Goal: Book appointment/travel/reservation

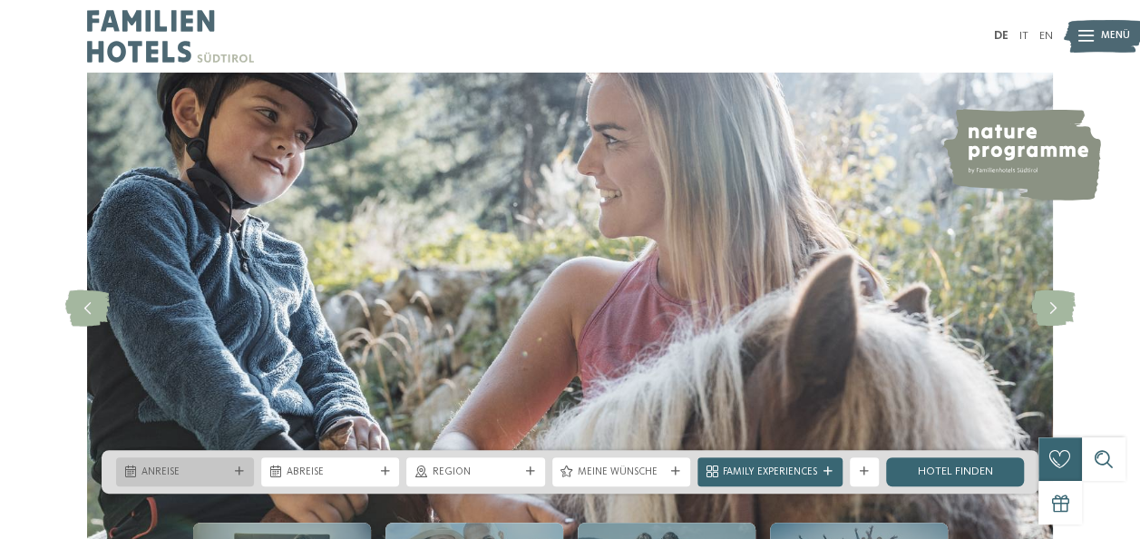
click at [149, 474] on span "Anreise" at bounding box center [185, 472] width 87 height 15
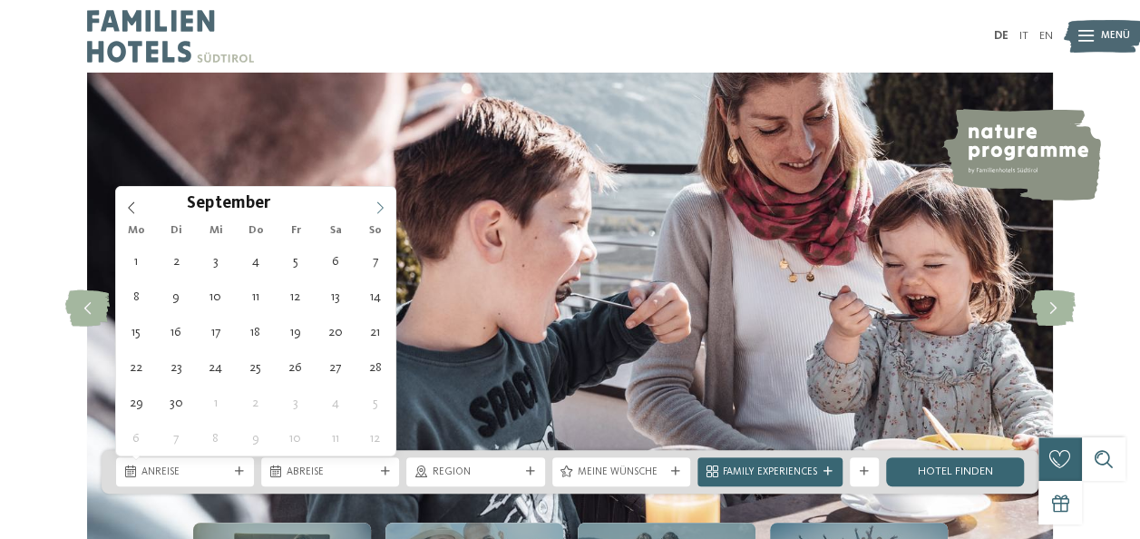
click at [378, 205] on icon at bounding box center [380, 207] width 13 height 13
type input "****"
click at [378, 205] on icon at bounding box center [380, 207] width 13 height 13
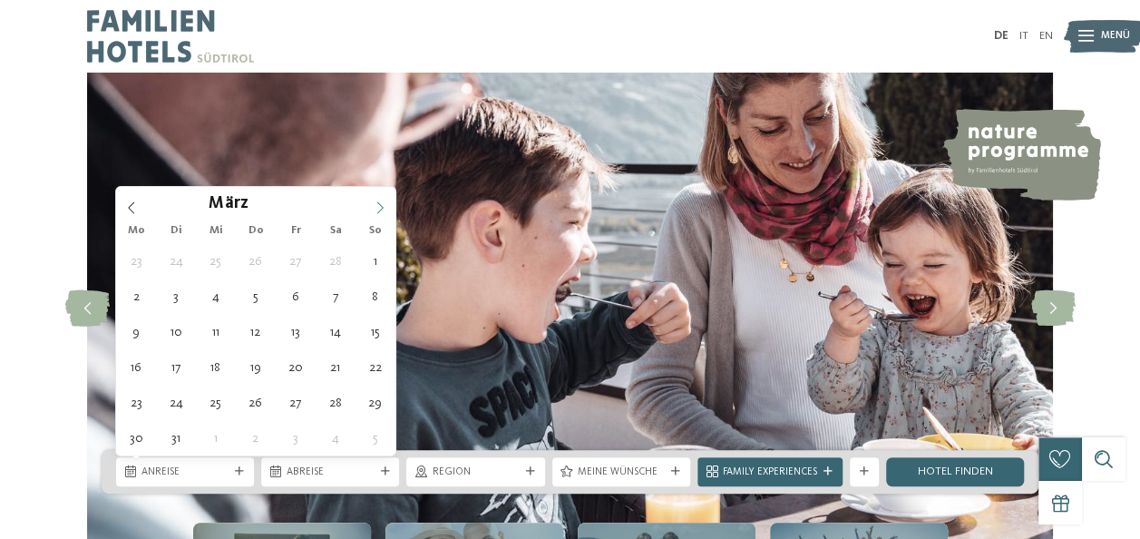
click at [378, 205] on icon at bounding box center [380, 207] width 13 height 13
type div "[DATE]"
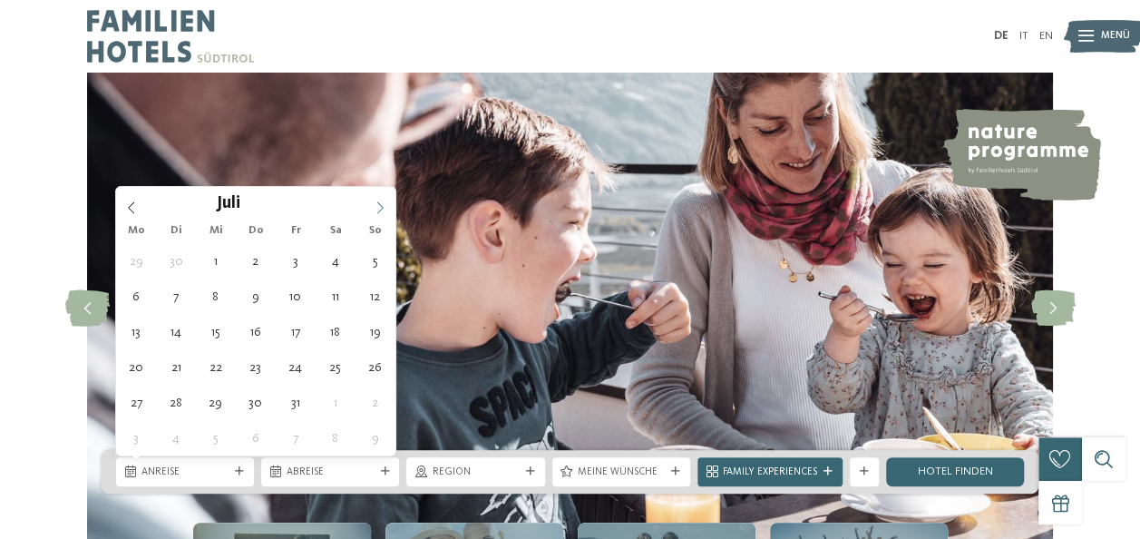
type input "****"
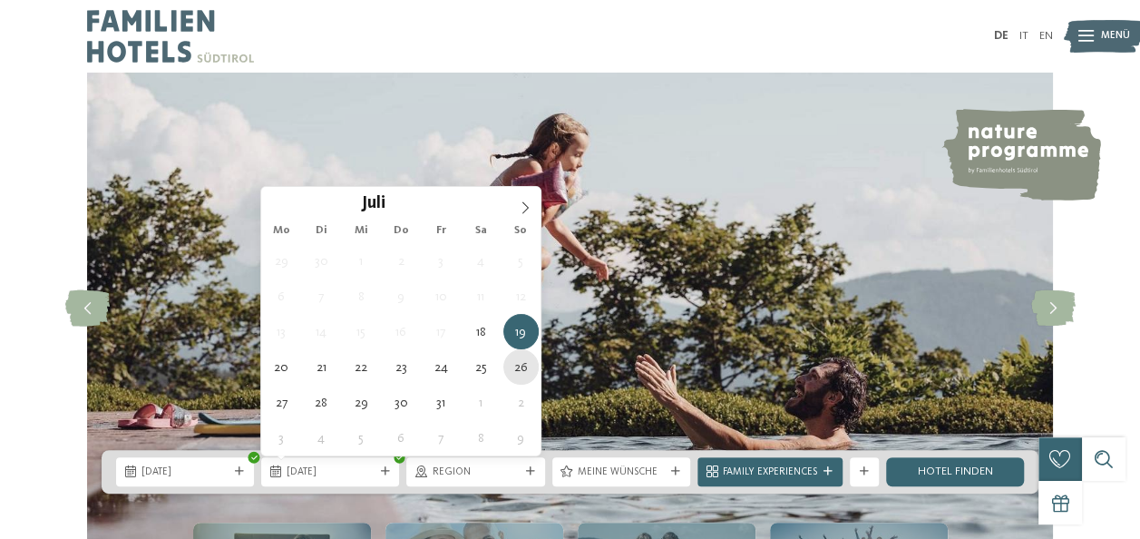
type div "[DATE]"
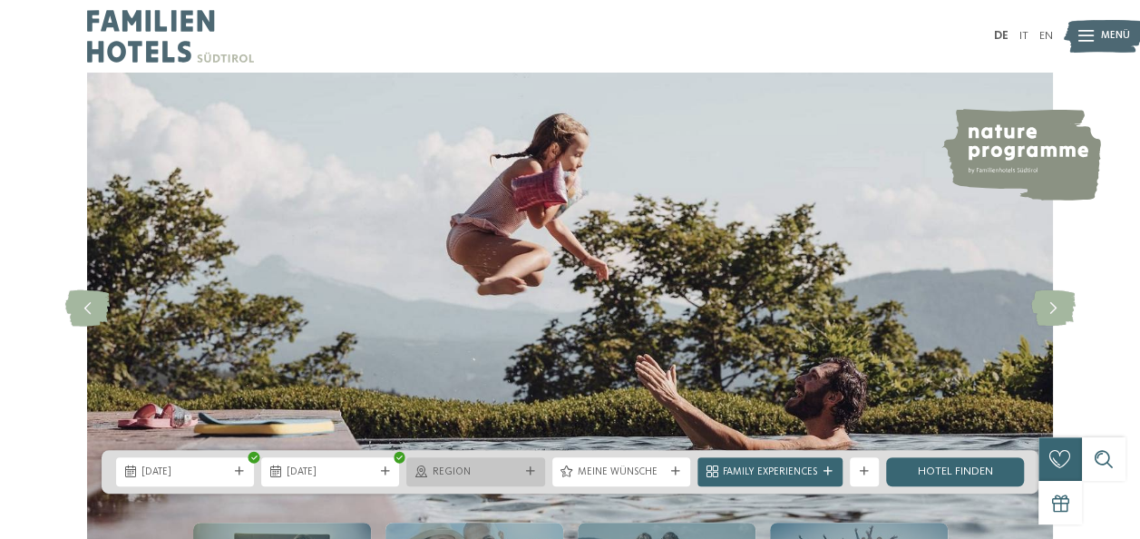
click at [512, 457] on div "Region" at bounding box center [475, 471] width 138 height 29
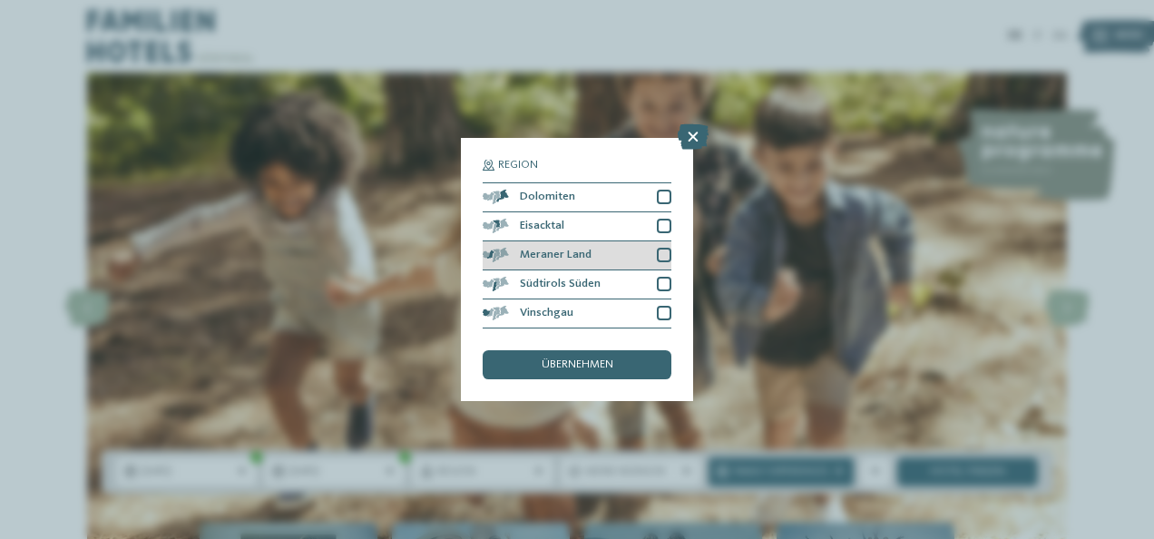
click at [663, 256] on div at bounding box center [664, 255] width 15 height 15
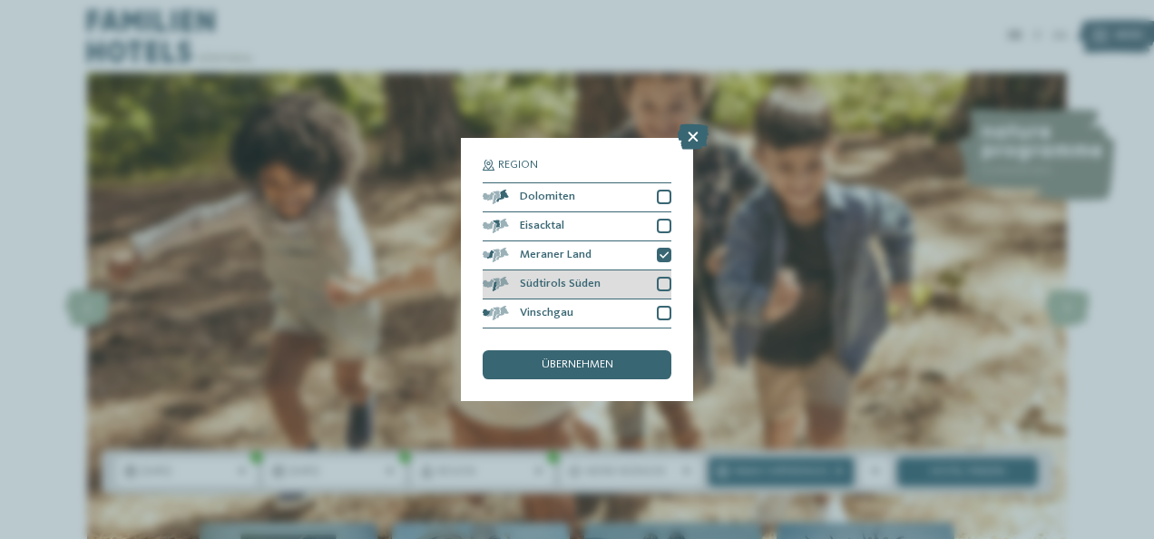
click at [662, 284] on div at bounding box center [664, 284] width 15 height 15
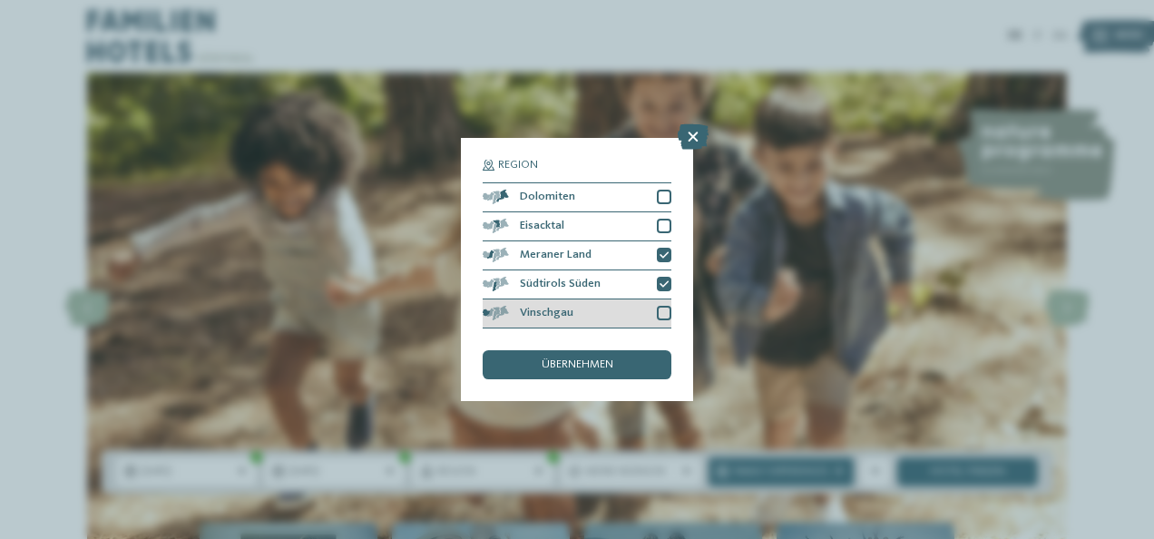
click at [663, 312] on div at bounding box center [664, 313] width 15 height 15
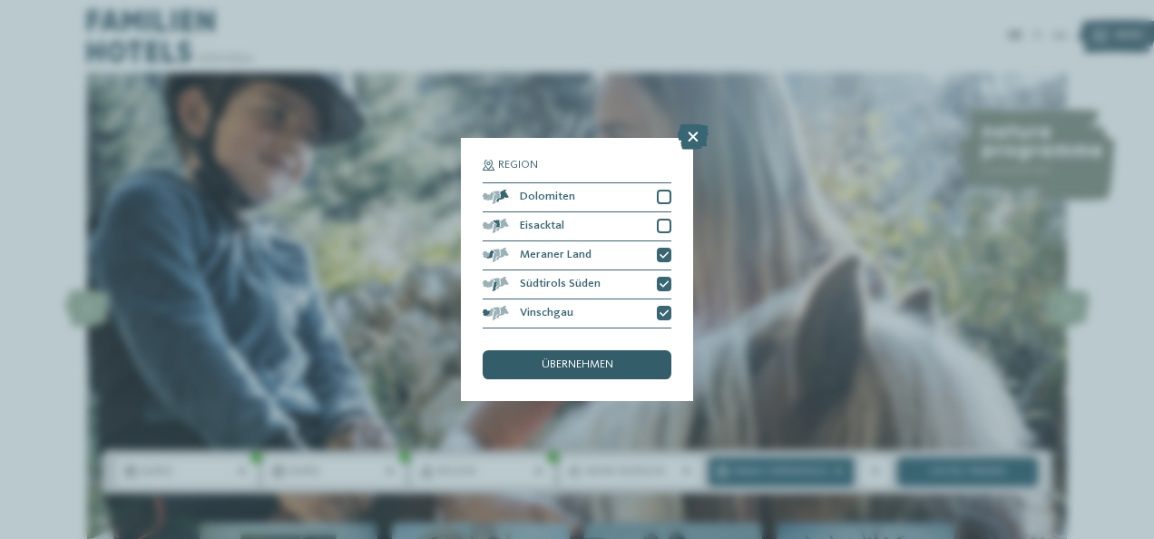
click at [619, 363] on div "übernehmen" at bounding box center [577, 364] width 189 height 29
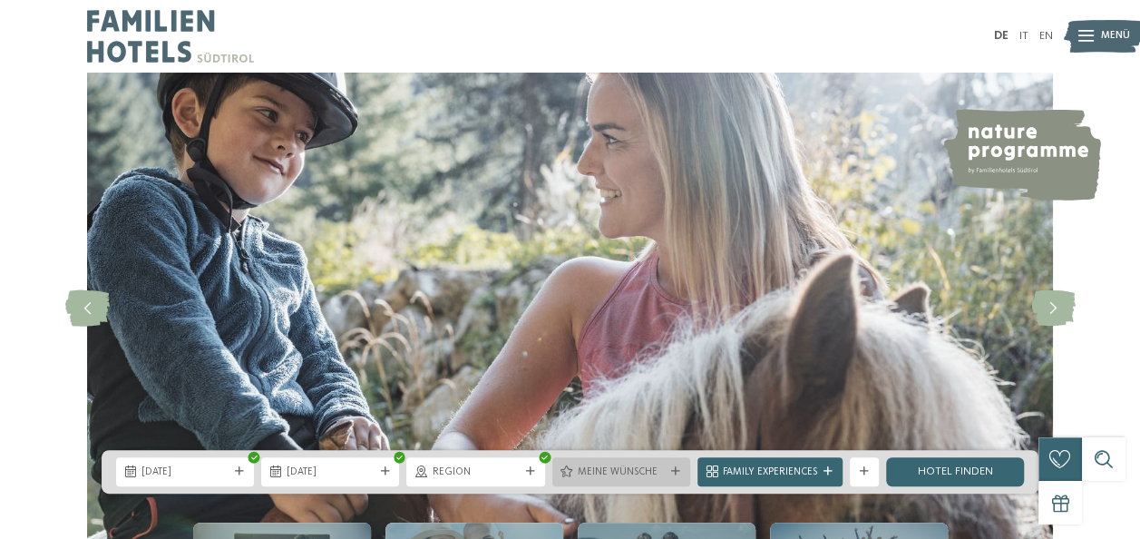
click at [623, 480] on div "Meine Wünsche" at bounding box center [621, 471] width 138 height 29
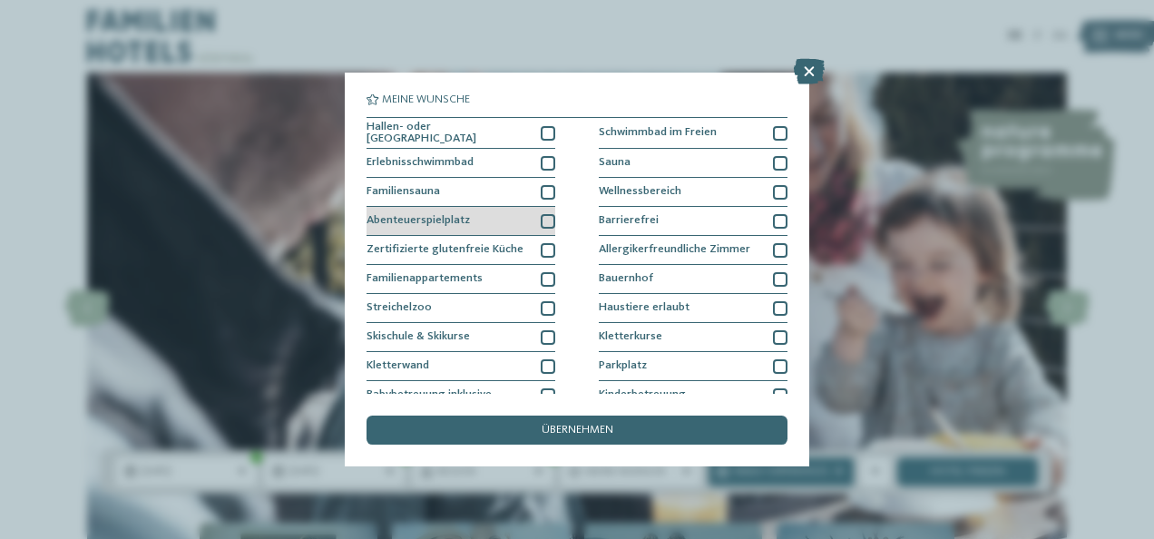
click at [544, 218] on div at bounding box center [548, 221] width 15 height 15
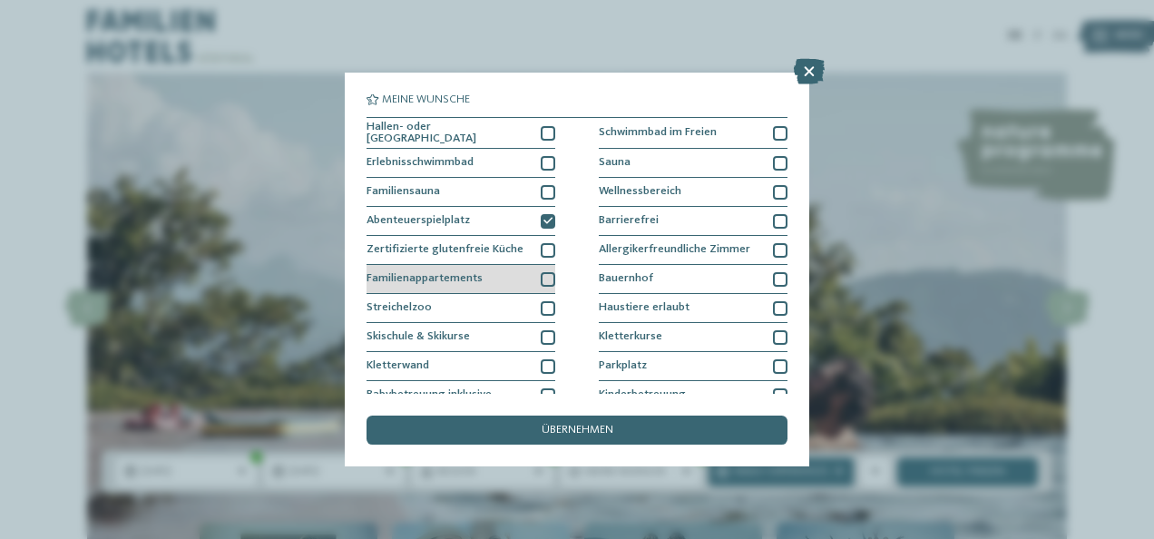
click at [549, 274] on div at bounding box center [548, 279] width 15 height 15
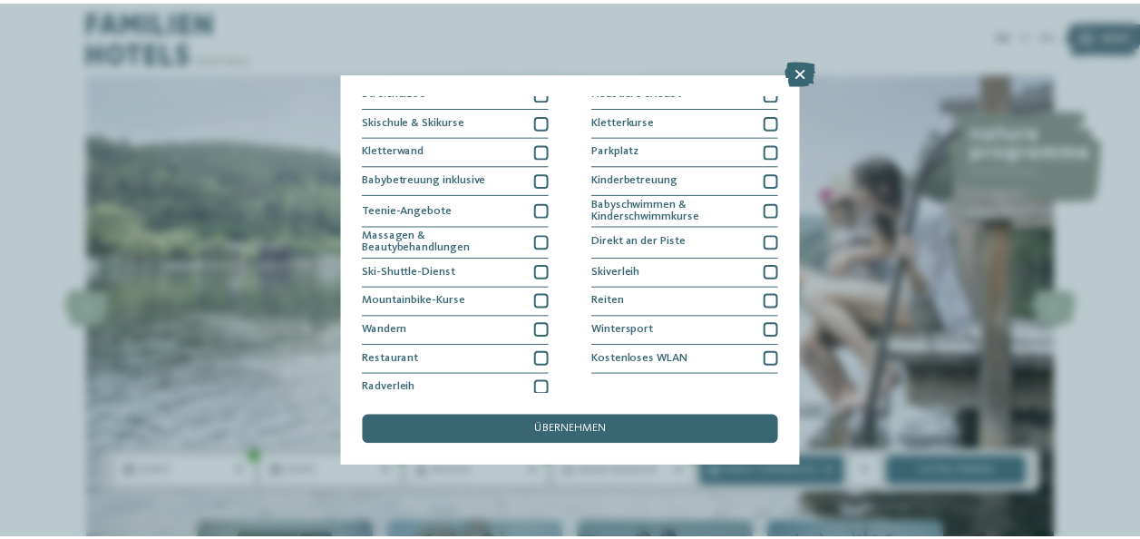
scroll to position [221, 0]
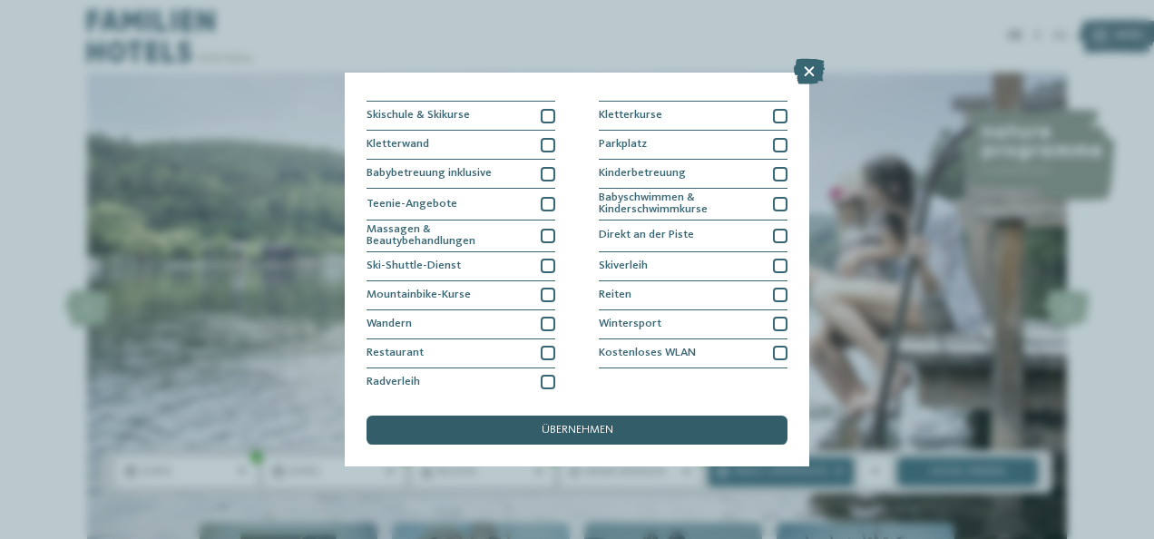
click at [581, 436] on div "übernehmen" at bounding box center [576, 429] width 421 height 29
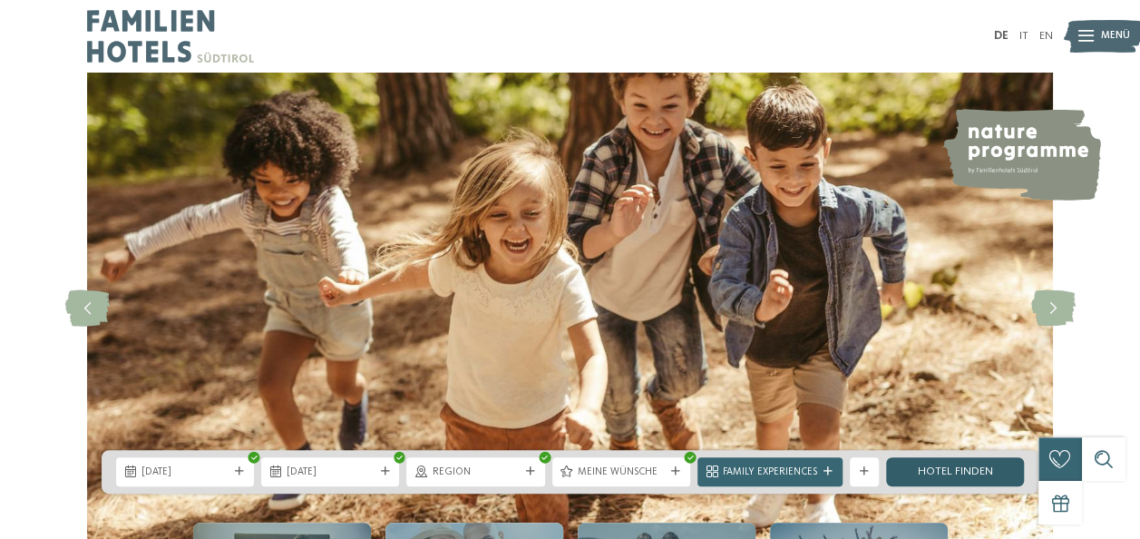
click at [920, 472] on link "Hotel finden" at bounding box center [955, 471] width 138 height 29
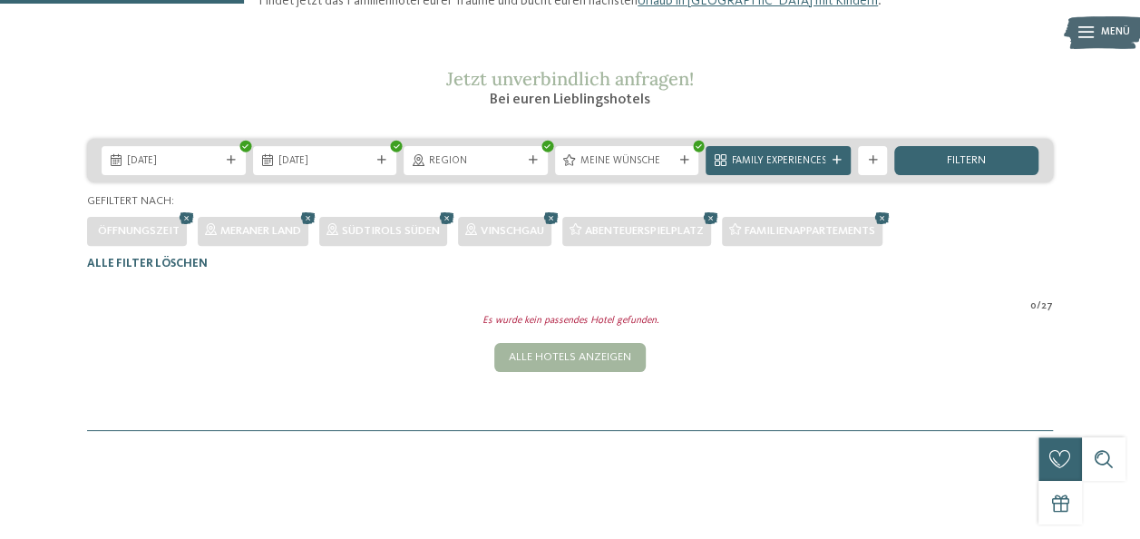
scroll to position [194, 0]
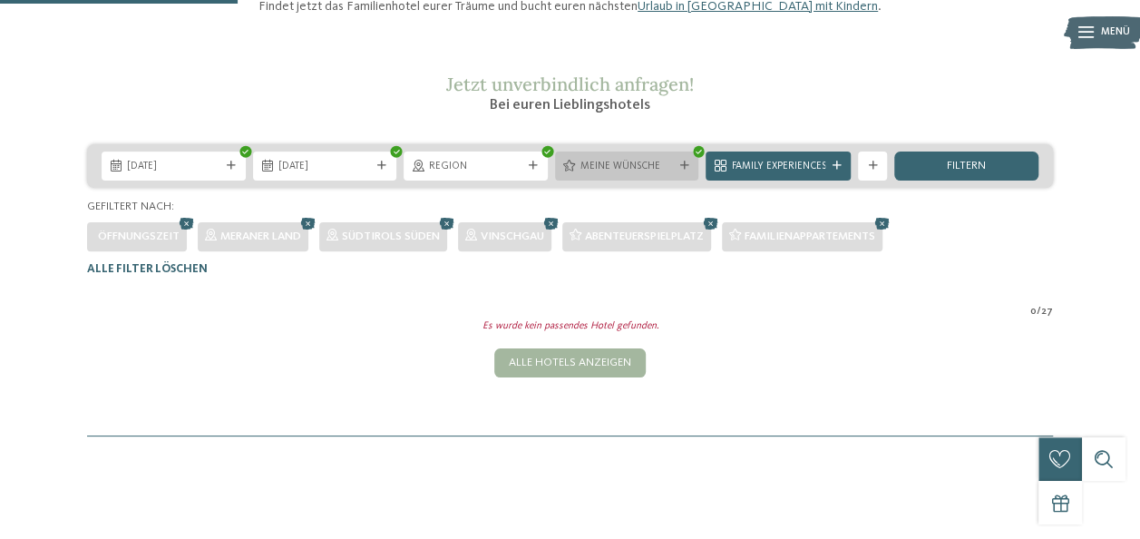
click at [657, 174] on span "Meine Wünsche" at bounding box center [627, 167] width 93 height 15
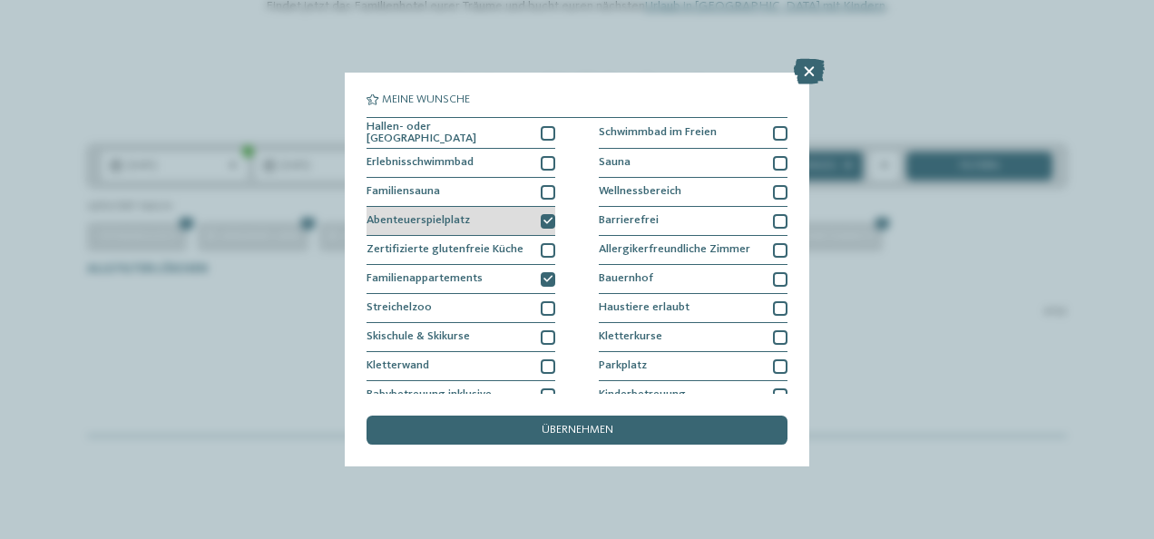
click at [549, 216] on div at bounding box center [548, 221] width 15 height 15
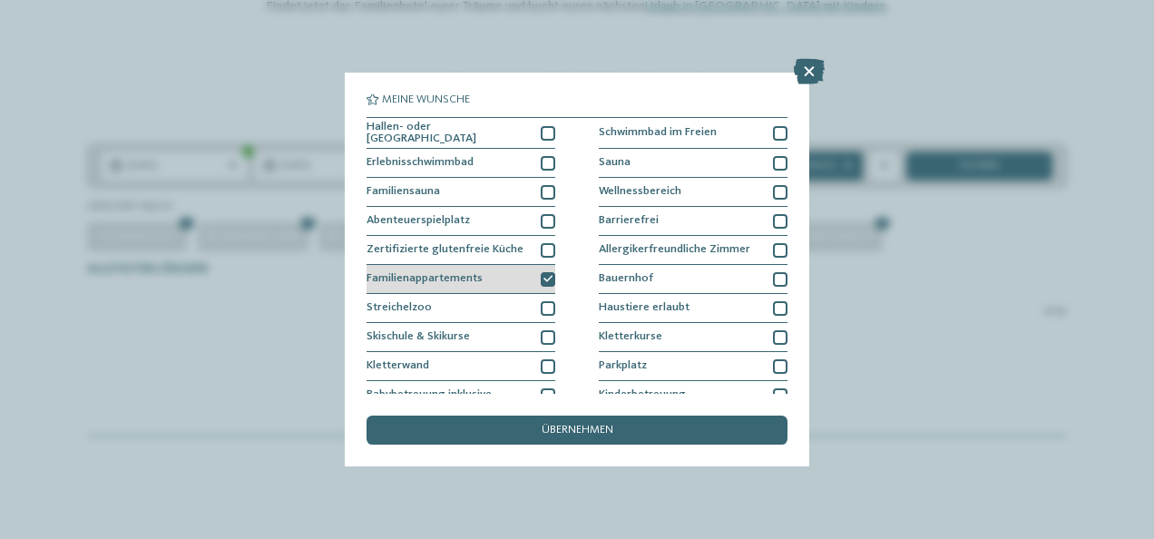
click at [547, 276] on icon at bounding box center [547, 279] width 9 height 9
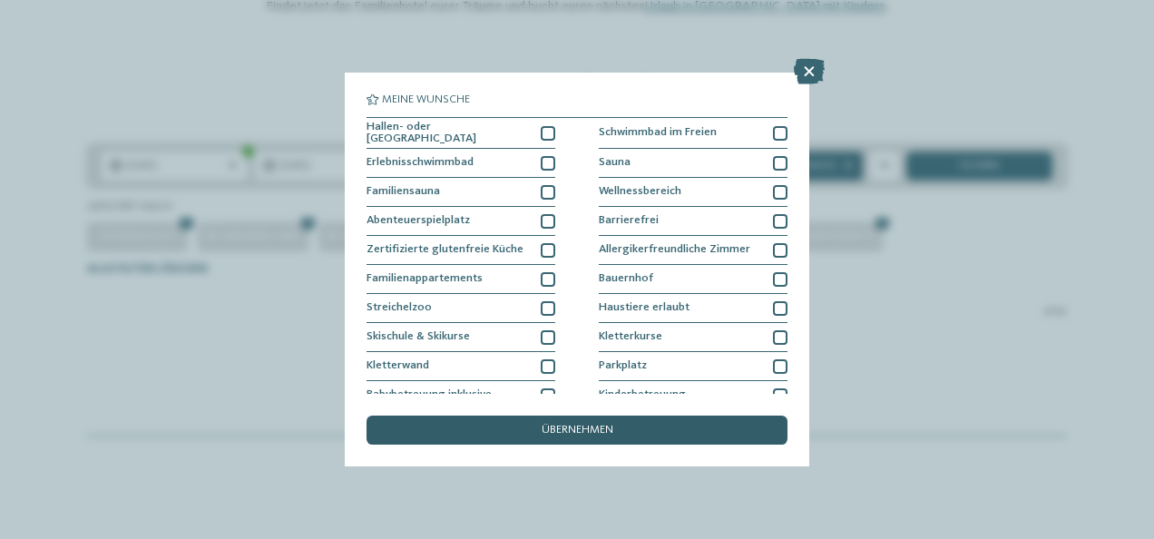
click at [553, 424] on div "übernehmen" at bounding box center [576, 429] width 421 height 29
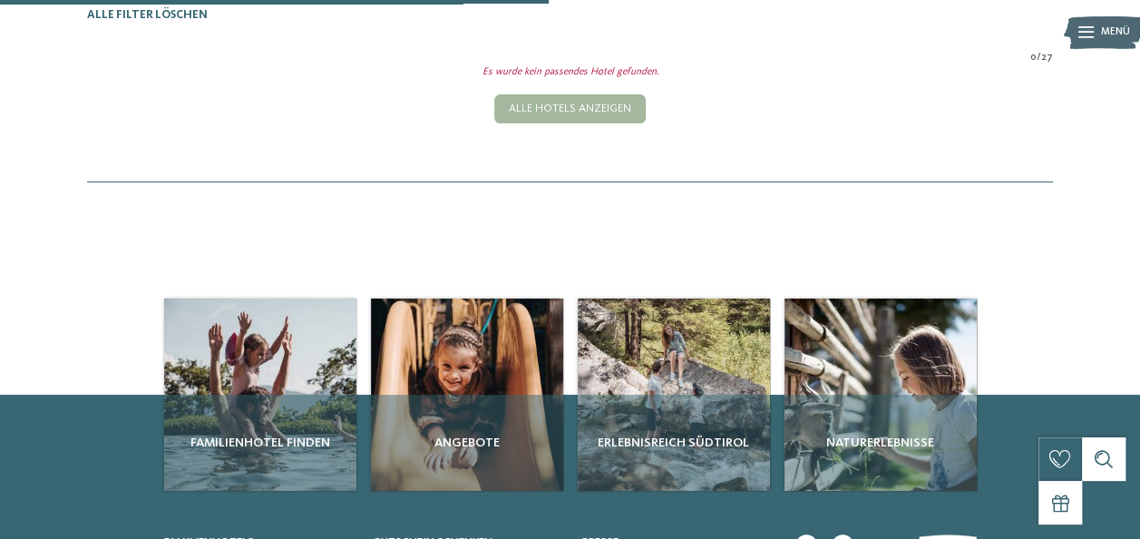
scroll to position [448, 0]
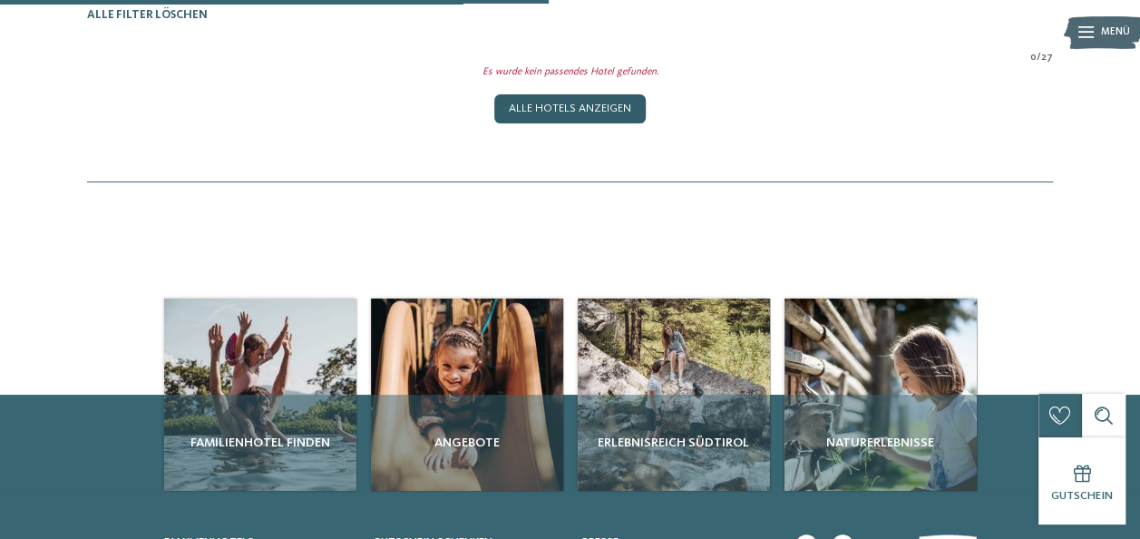
click at [568, 123] on div "Alle Hotels anzeigen" at bounding box center [569, 108] width 151 height 29
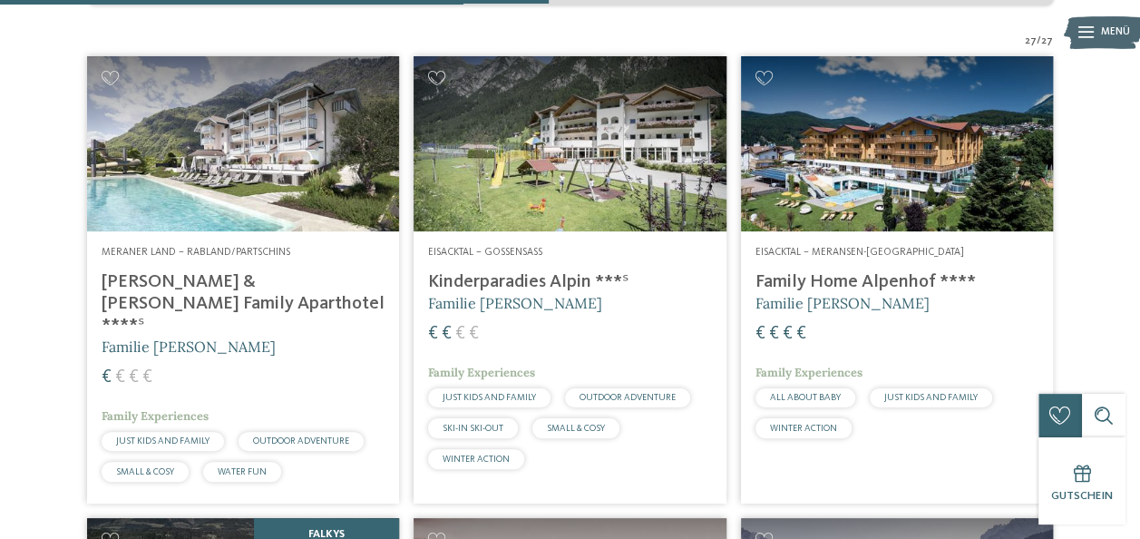
scroll to position [360, 0]
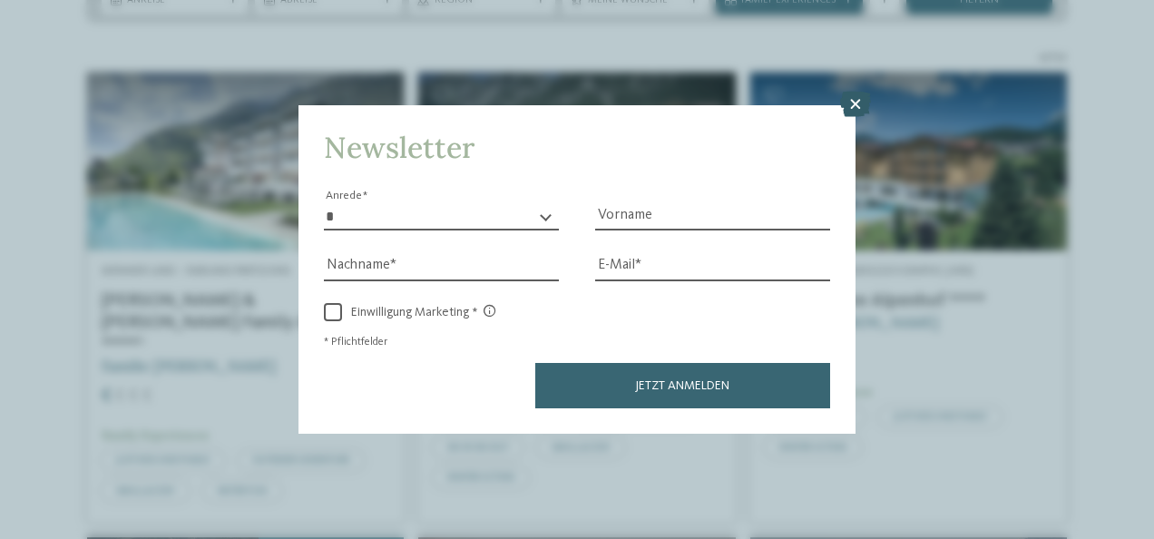
click at [856, 103] on icon at bounding box center [855, 104] width 31 height 25
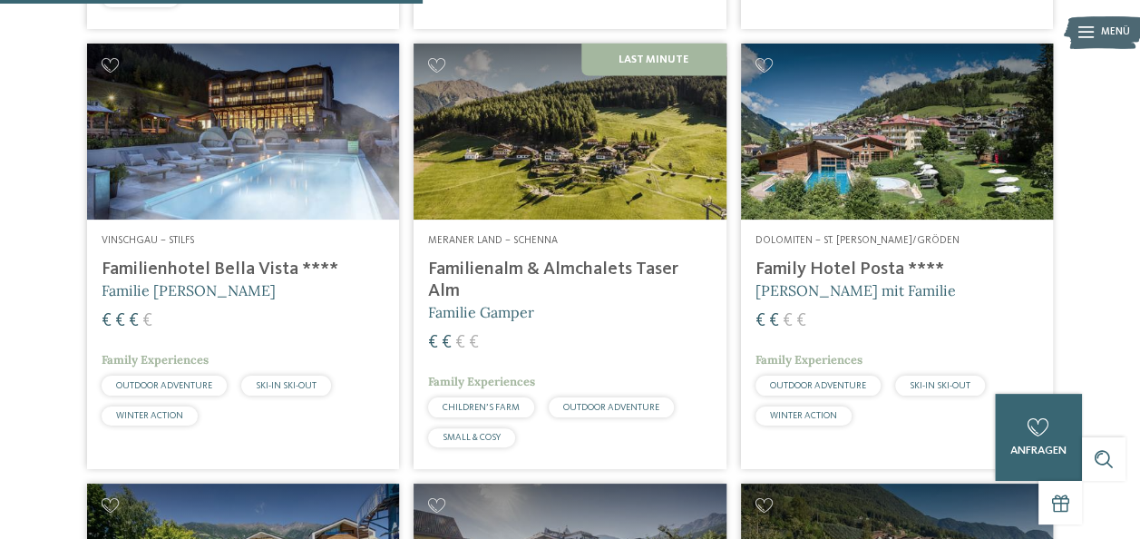
scroll to position [0, 0]
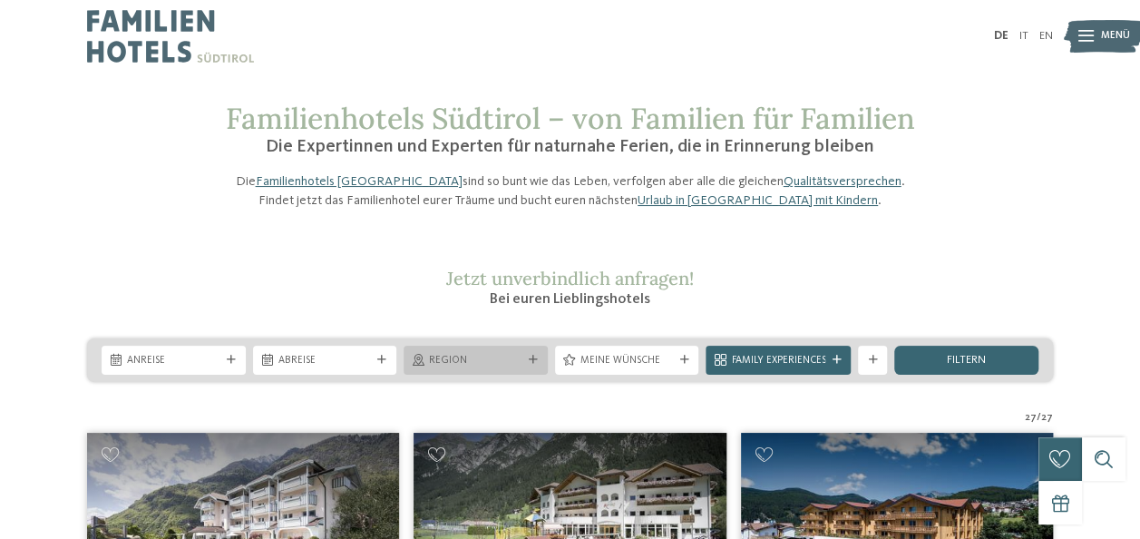
click at [485, 368] on span "Region" at bounding box center [475, 361] width 93 height 15
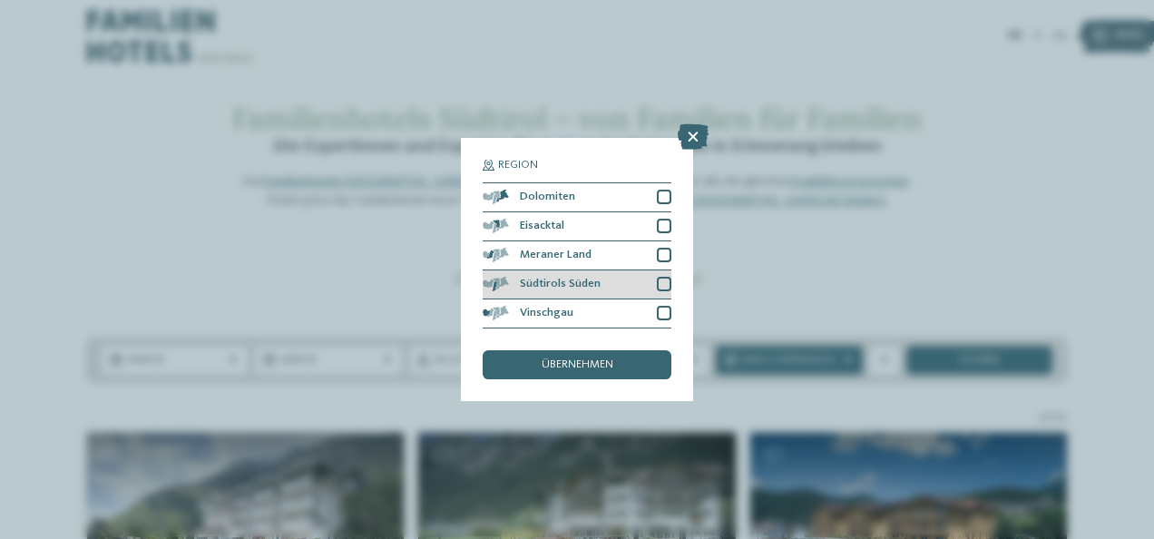
click at [668, 285] on div at bounding box center [664, 284] width 15 height 15
click at [610, 357] on div "übernehmen" at bounding box center [577, 364] width 189 height 29
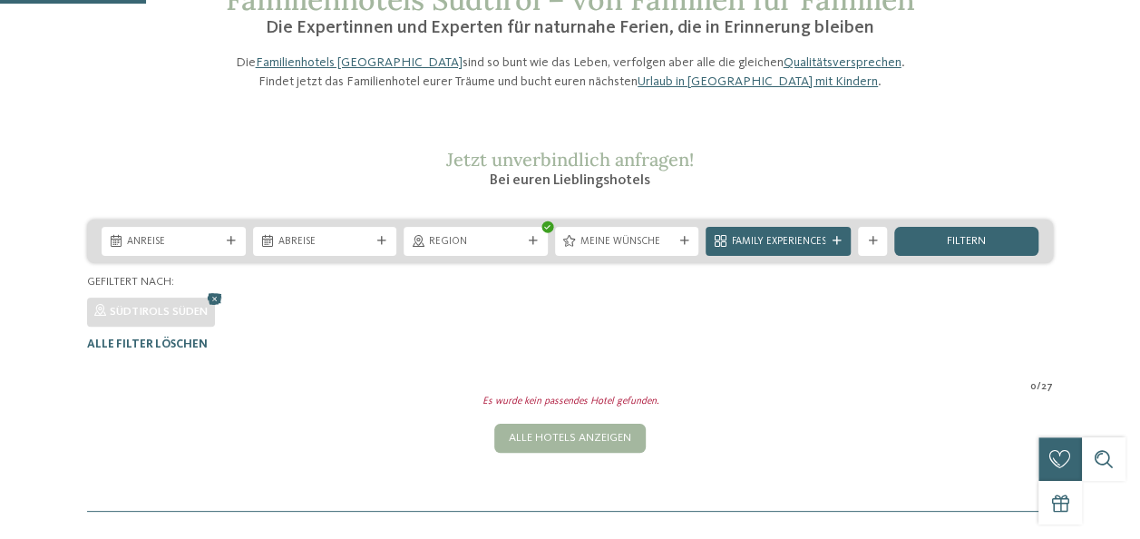
scroll to position [126, 0]
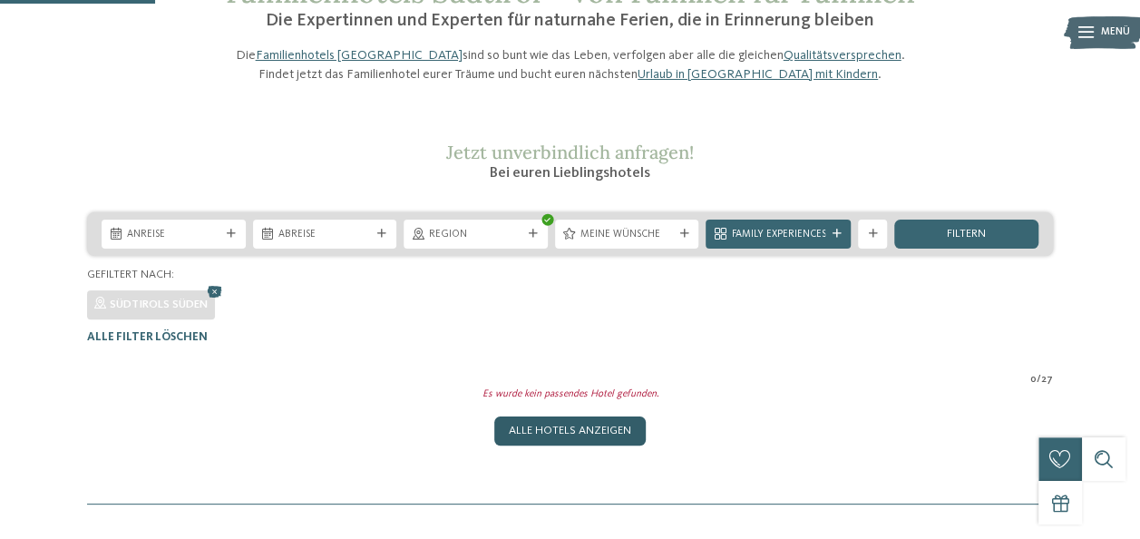
click at [599, 445] on div "Alle Hotels anzeigen" at bounding box center [569, 430] width 151 height 29
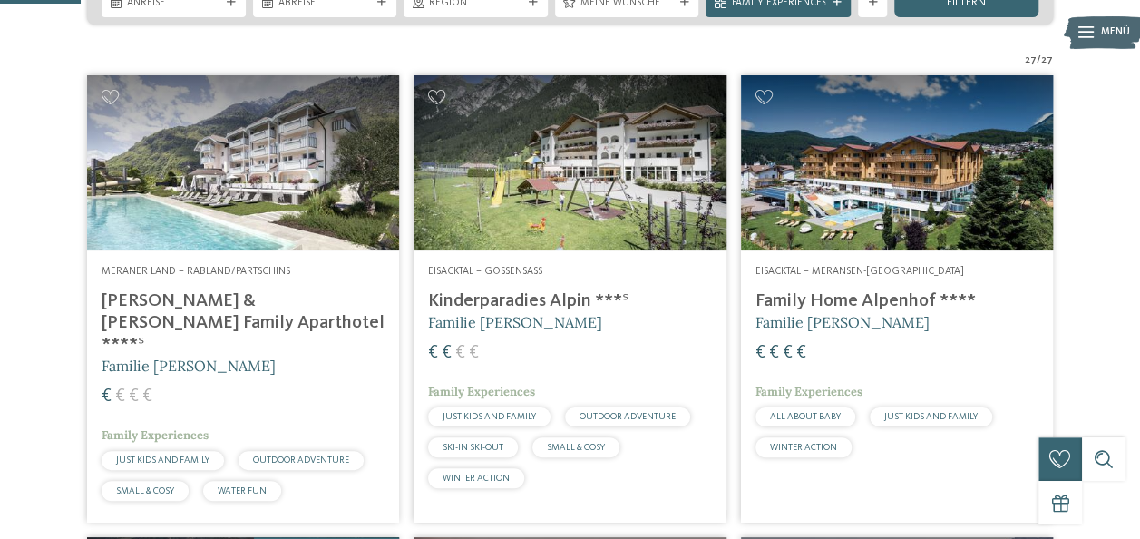
scroll to position [360, 0]
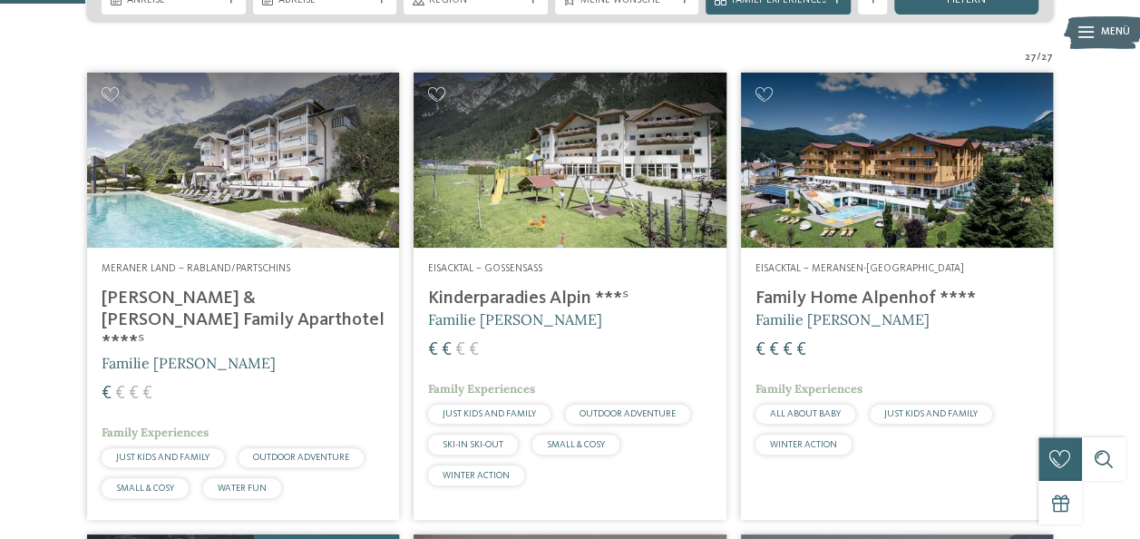
click at [580, 174] on img at bounding box center [570, 161] width 312 height 176
